Goal: Check status: Check status

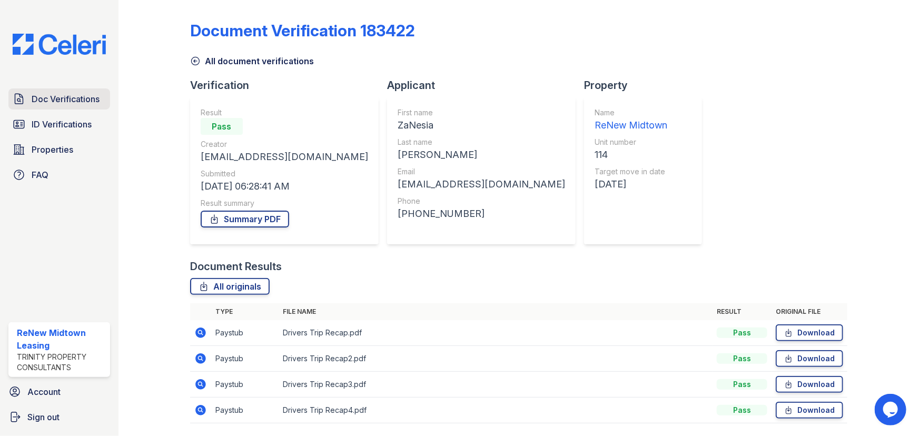
scroll to position [33, 0]
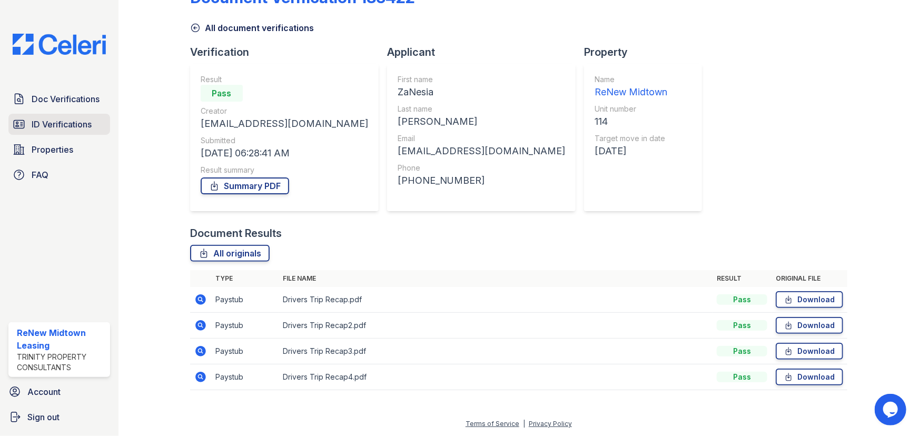
click at [68, 116] on link "ID Verifications" at bounding box center [59, 124] width 102 height 21
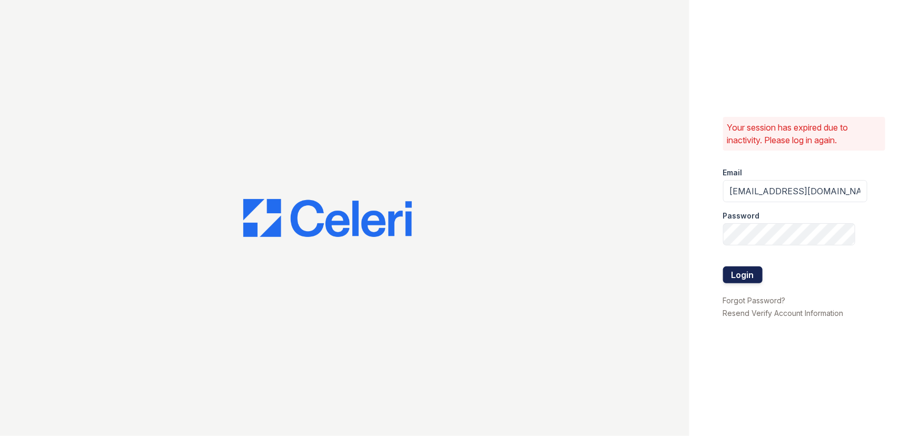
click at [753, 274] on button "Login" at bounding box center [742, 274] width 39 height 17
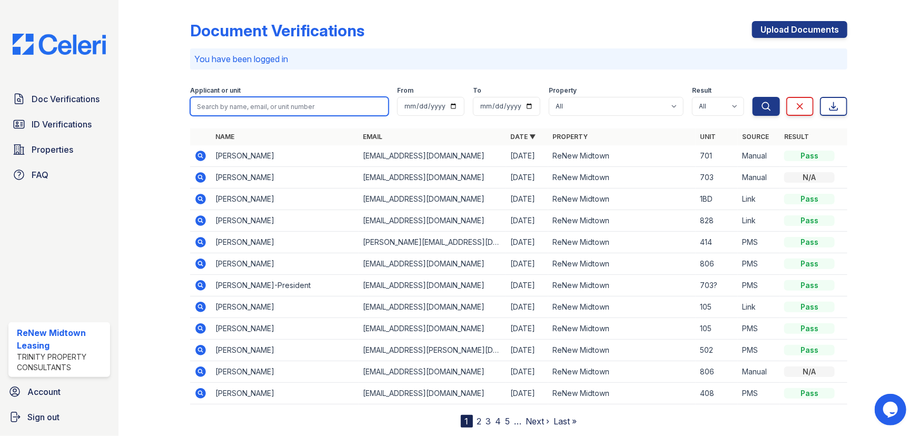
click at [289, 111] on input "search" at bounding box center [289, 106] width 199 height 19
type input "[PERSON_NAME]"
click at [753, 97] on button "Search" at bounding box center [766, 106] width 27 height 19
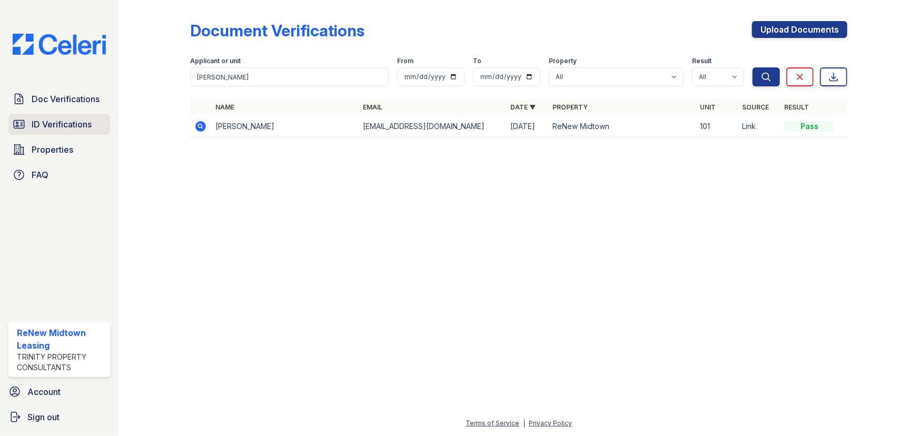
click at [61, 127] on span "ID Verifications" at bounding box center [62, 124] width 60 height 13
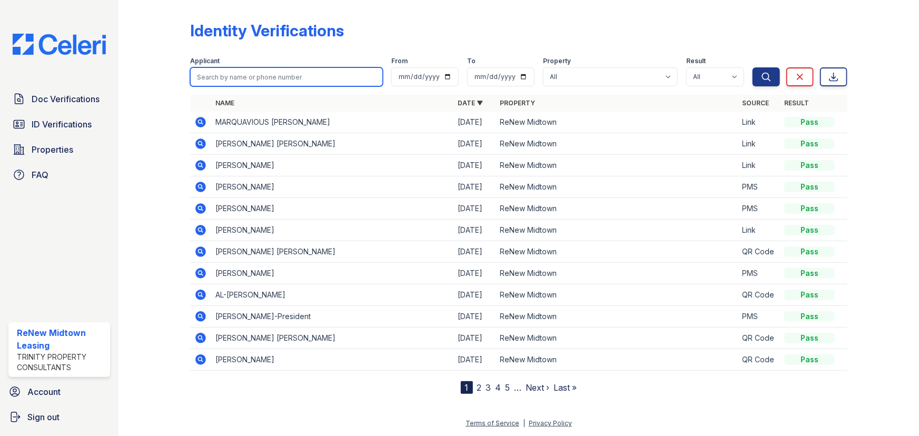
click at [247, 74] on input "search" at bounding box center [286, 76] width 193 height 19
type input "[PERSON_NAME]"
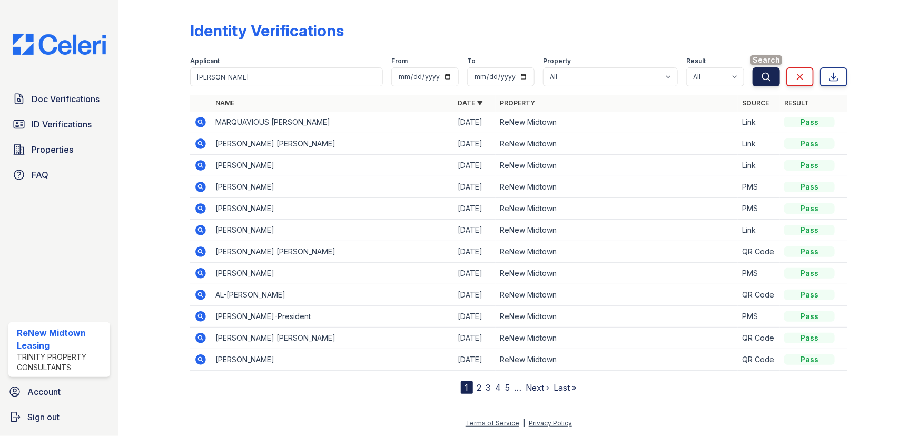
click at [777, 82] on button "Search" at bounding box center [766, 76] width 27 height 19
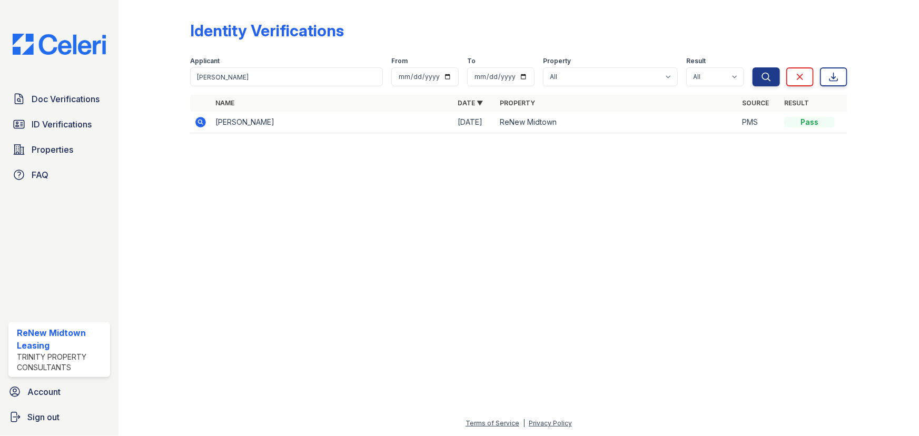
click at [197, 123] on icon at bounding box center [200, 122] width 11 height 11
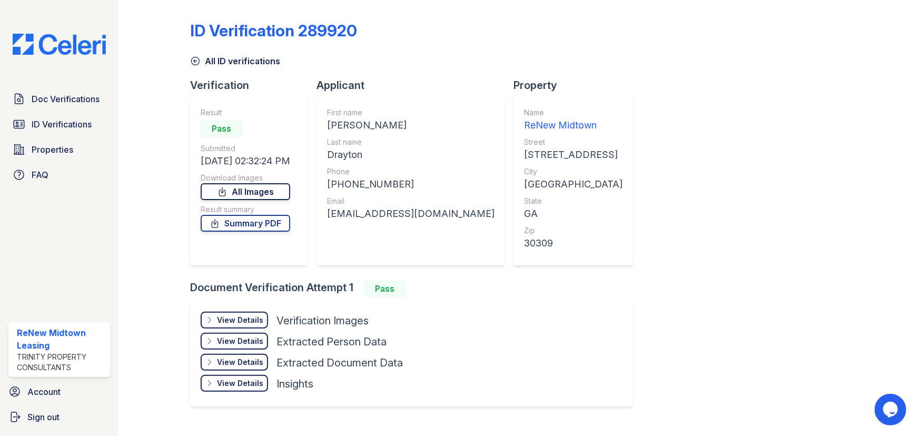
click at [265, 195] on link "All Images" at bounding box center [246, 191] width 90 height 17
click at [262, 221] on link "Summary PDF" at bounding box center [246, 223] width 90 height 17
